Goal: Transaction & Acquisition: Purchase product/service

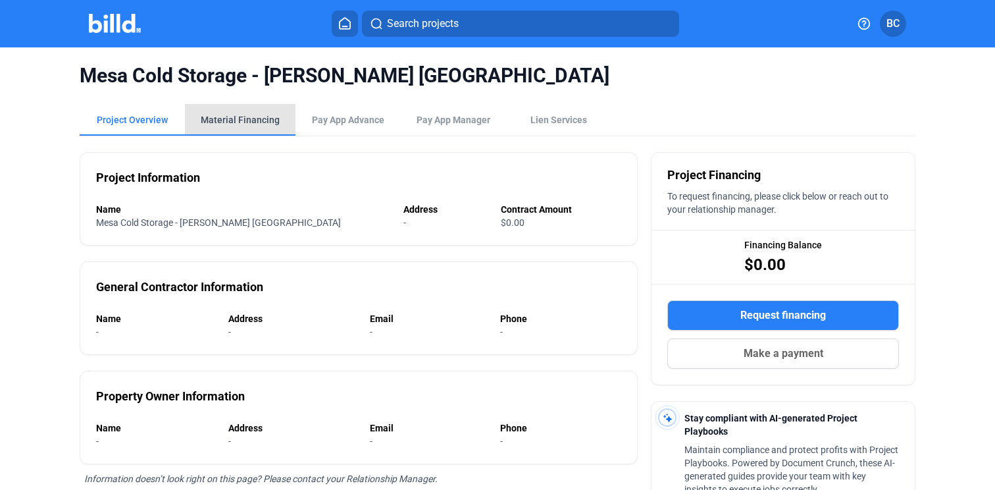
click at [250, 118] on div "Material Financing" at bounding box center [240, 119] width 79 height 13
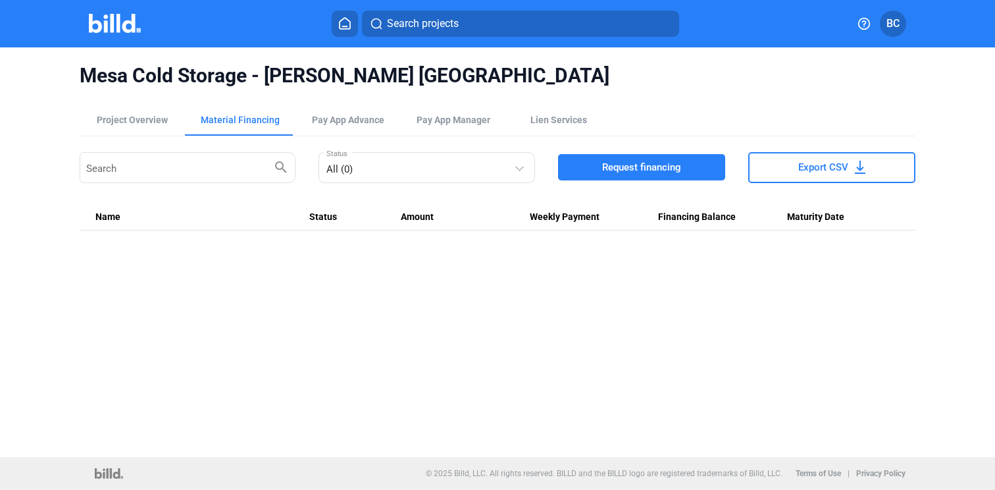
click at [613, 162] on span "Request financing" at bounding box center [641, 167] width 79 height 13
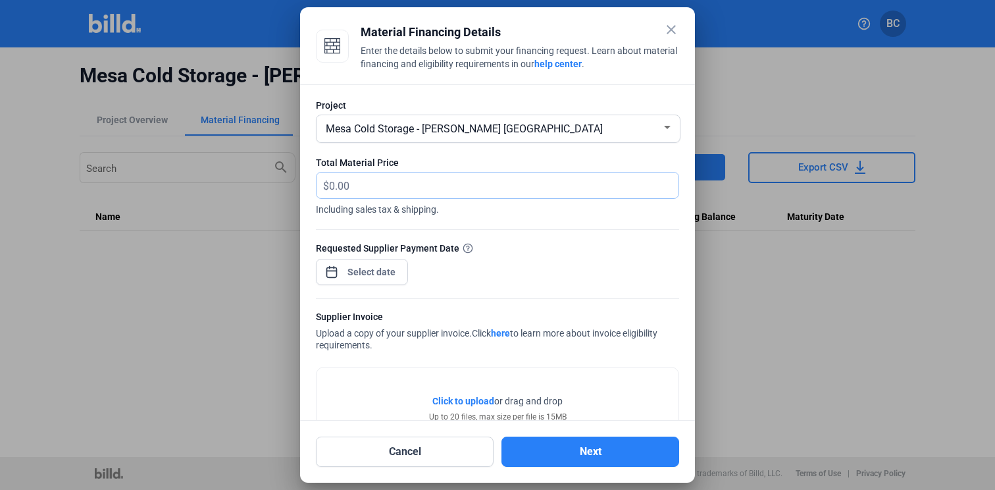
drag, startPoint x: 371, startPoint y: 184, endPoint x: 351, endPoint y: 182, distance: 20.5
click at [351, 182] on input "text" at bounding box center [503, 185] width 349 height 26
type input "2"
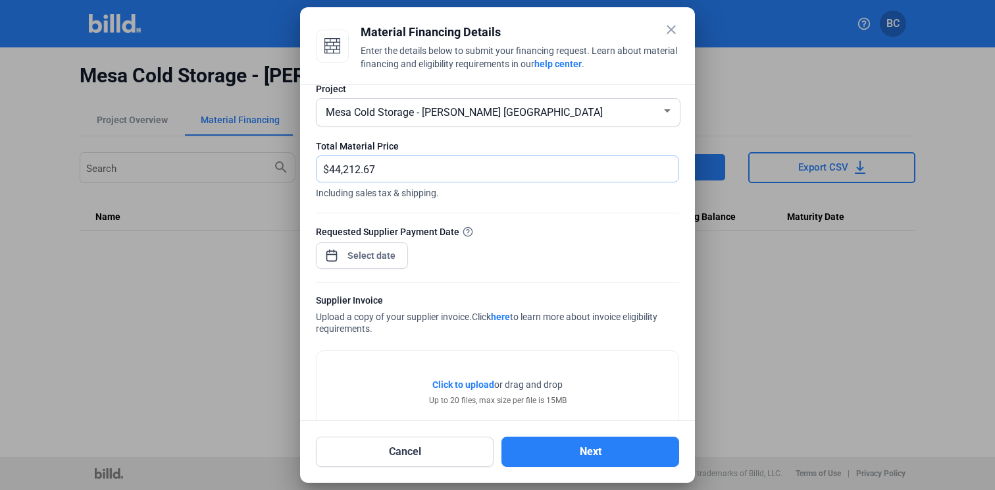
scroll to position [18, 0]
type input "44,212.67"
click at [374, 262] on div at bounding box center [372, 254] width 57 height 24
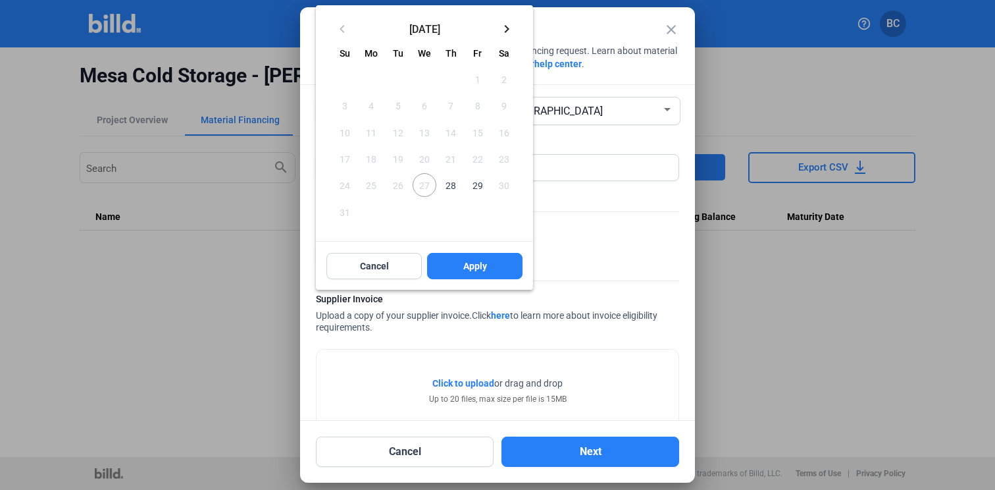
click at [451, 184] on span "28" at bounding box center [451, 185] width 24 height 24
click at [473, 261] on span "Apply" at bounding box center [475, 265] width 24 height 13
type input "[DATE]"
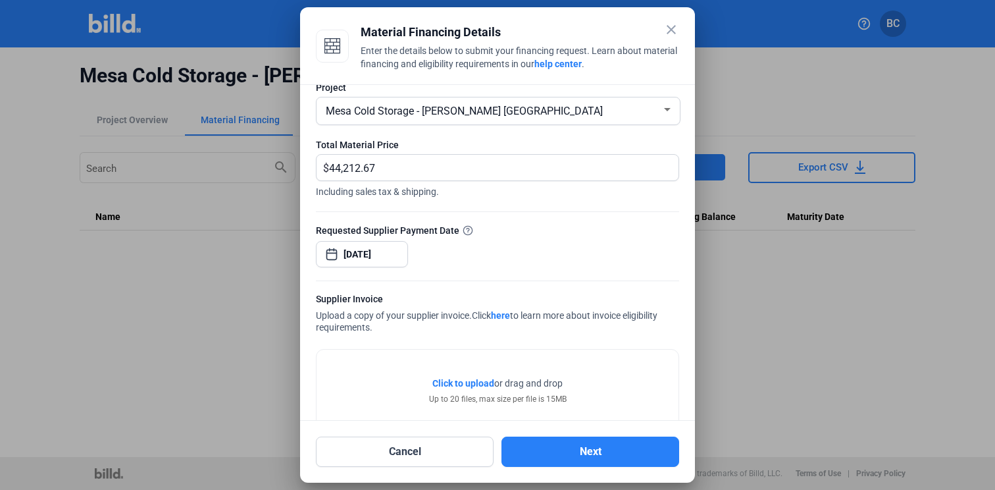
click at [457, 382] on span "Click to upload" at bounding box center [463, 383] width 62 height 11
click at [459, 382] on span "Click to upload" at bounding box center [463, 383] width 62 height 11
click at [592, 451] on button "Next" at bounding box center [590, 451] width 178 height 30
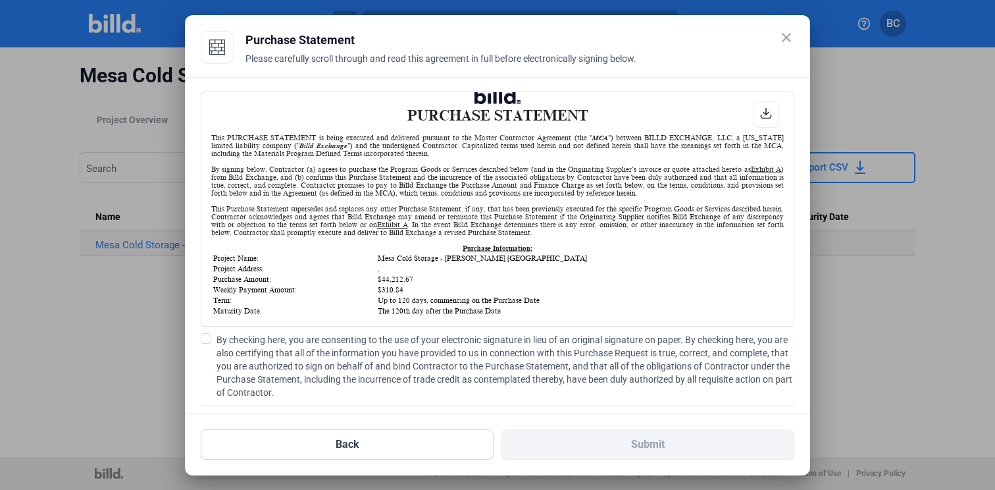
scroll to position [0, 0]
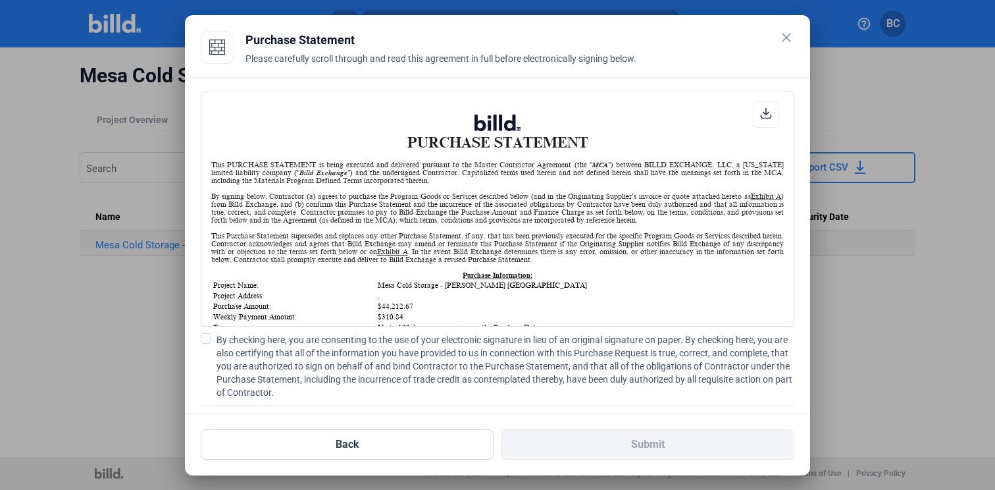
click at [760, 108] on icon at bounding box center [766, 113] width 12 height 12
click at [788, 36] on mat-icon "close" at bounding box center [787, 38] width 16 height 16
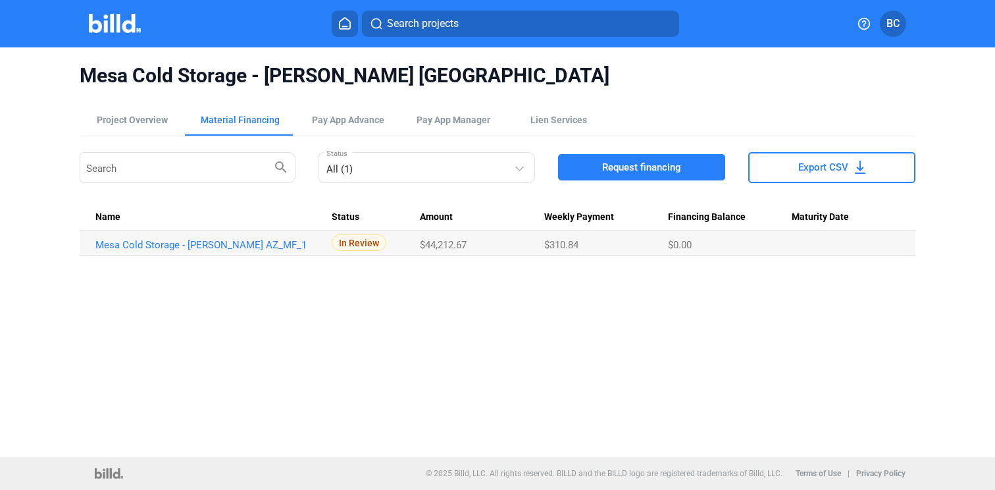
click at [336, 309] on div "Mesa Cold Storage - [PERSON_NAME] AZ Project Overview Material Financing Pay Ap…" at bounding box center [497, 251] width 995 height 409
